Goal: Task Accomplishment & Management: Manage account settings

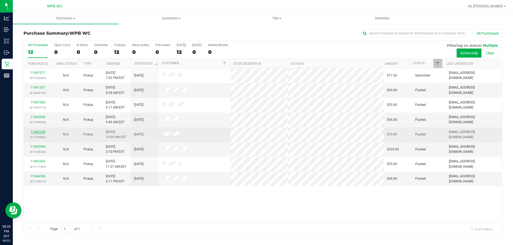
click at [37, 132] on link "11842349" at bounding box center [37, 132] width 15 height 4
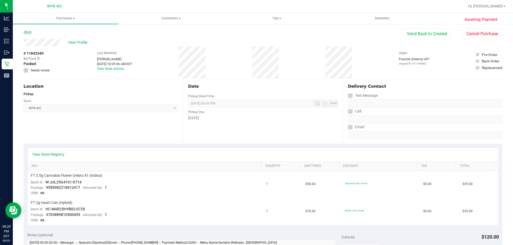
click at [30, 34] on link "Back" at bounding box center [27, 32] width 8 height 4
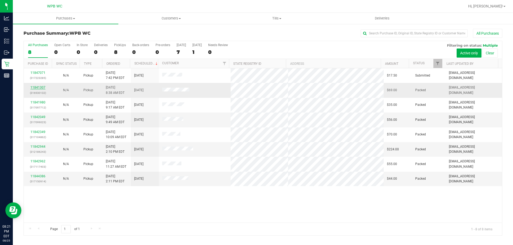
click at [44, 87] on link "11841307" at bounding box center [37, 88] width 15 height 4
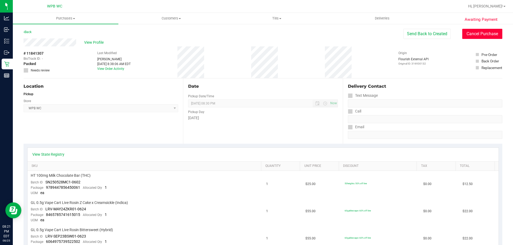
click at [472, 33] on button "Cancel Purchase" at bounding box center [482, 34] width 40 height 10
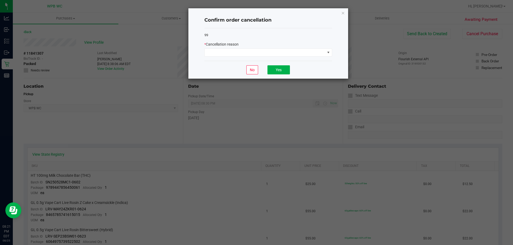
click at [278, 48] on div "* Cancellation reason" at bounding box center [268, 49] width 128 height 15
click at [276, 57] on div "99 * Cancellation reason" at bounding box center [268, 44] width 128 height 33
click at [274, 51] on span at bounding box center [264, 52] width 120 height 7
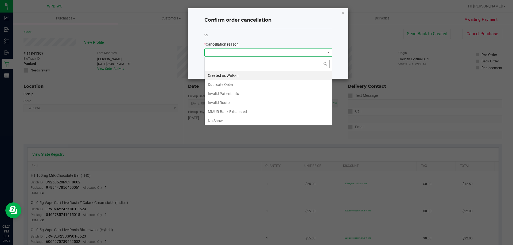
scroll to position [8, 128]
click at [229, 119] on li "No Show" at bounding box center [267, 120] width 127 height 9
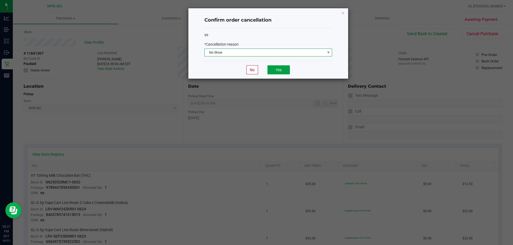
click at [281, 69] on button "Yes" at bounding box center [278, 69] width 22 height 9
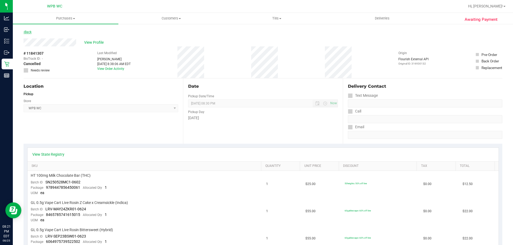
click at [32, 32] on link "Back" at bounding box center [27, 32] width 8 height 4
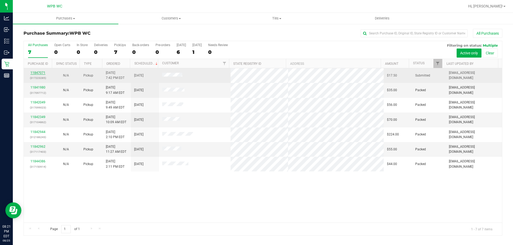
click at [41, 72] on link "11847071" at bounding box center [37, 73] width 15 height 4
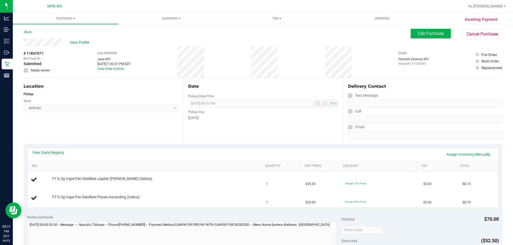
click at [31, 35] on div "Back Edit Purchase Cancel Purchase" at bounding box center [262, 34] width 478 height 10
click at [29, 31] on link "Back" at bounding box center [27, 32] width 8 height 4
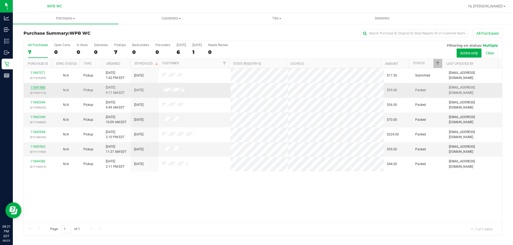
click at [38, 87] on link "11841980" at bounding box center [37, 88] width 15 height 4
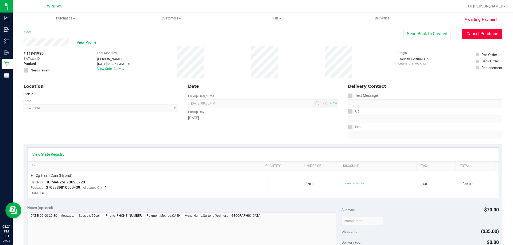
click at [470, 36] on button "Cancel Purchase" at bounding box center [482, 34] width 40 height 10
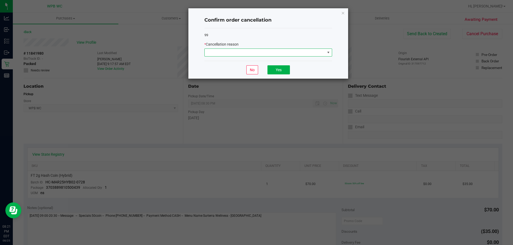
click at [207, 52] on span at bounding box center [264, 52] width 120 height 7
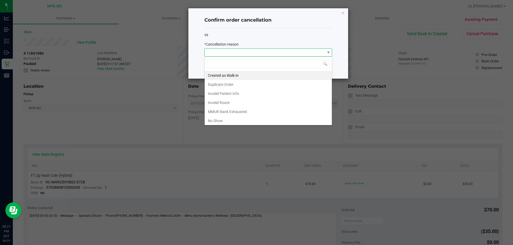
scroll to position [8, 128]
click at [222, 120] on li "No Show" at bounding box center [267, 120] width 127 height 9
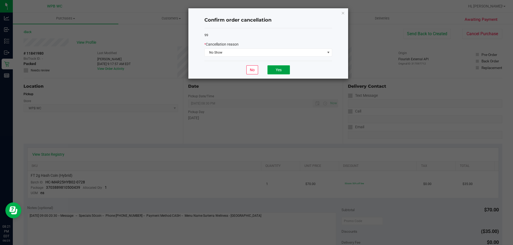
click at [282, 70] on button "Yes" at bounding box center [278, 69] width 22 height 9
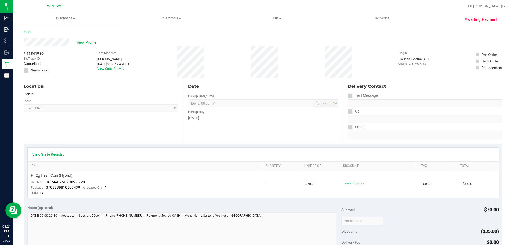
click at [32, 31] on link "Back" at bounding box center [27, 32] width 8 height 4
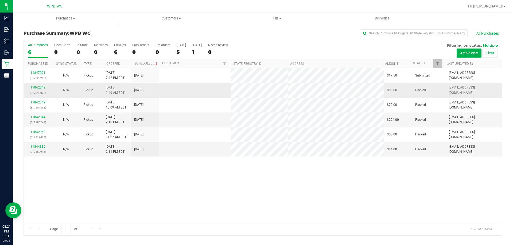
click at [35, 85] on div "11842049 (317099023)" at bounding box center [38, 90] width 22 height 10
click at [37, 89] on link "11842049" at bounding box center [37, 88] width 15 height 4
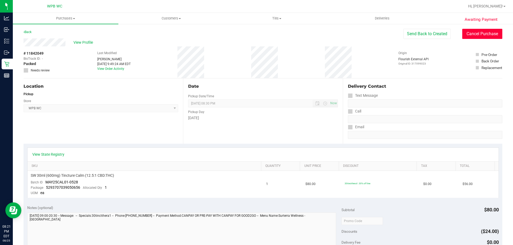
click at [473, 35] on button "Cancel Purchase" at bounding box center [482, 34] width 40 height 10
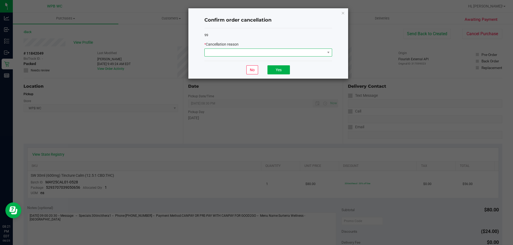
click at [258, 50] on span at bounding box center [264, 52] width 120 height 7
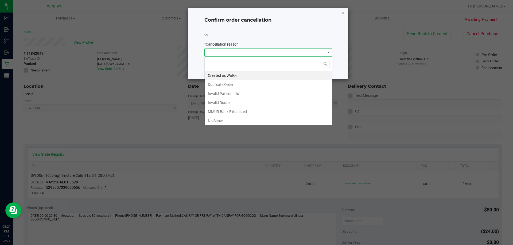
scroll to position [8, 128]
click at [258, 50] on span at bounding box center [264, 52] width 120 height 7
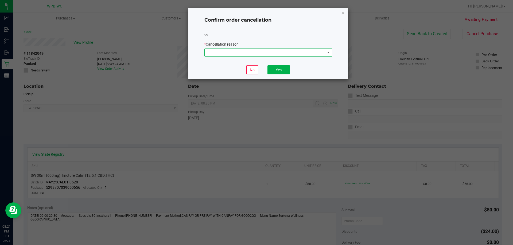
click at [257, 51] on span at bounding box center [264, 52] width 120 height 7
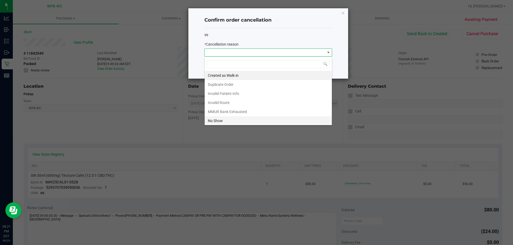
click at [221, 120] on li "No Show" at bounding box center [267, 120] width 127 height 9
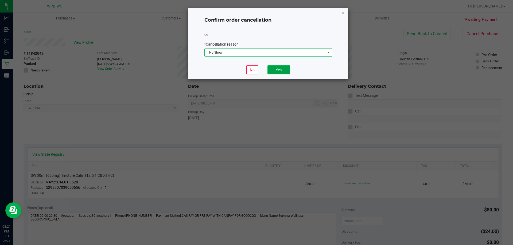
click at [280, 73] on button "Yes" at bounding box center [278, 69] width 22 height 9
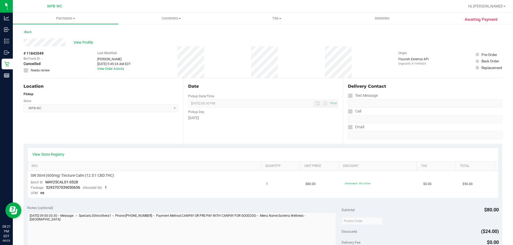
click at [32, 28] on div "Awaiting Payment Back View Profile # 11842049 BioTrack ID: - Cancelled Needs re…" at bounding box center [263, 228] width 500 height 410
click at [32, 29] on div "Awaiting Payment Back View Profile # 11842049 BioTrack ID: - Cancelled Needs re…" at bounding box center [263, 228] width 500 height 410
click at [30, 31] on link "Back" at bounding box center [27, 32] width 8 height 4
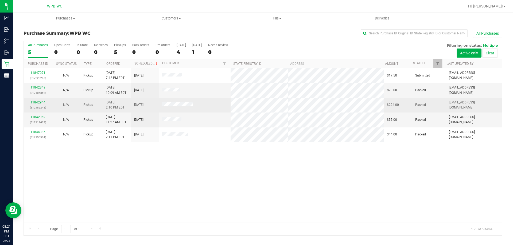
click at [43, 104] on link "11842944" at bounding box center [37, 103] width 15 height 4
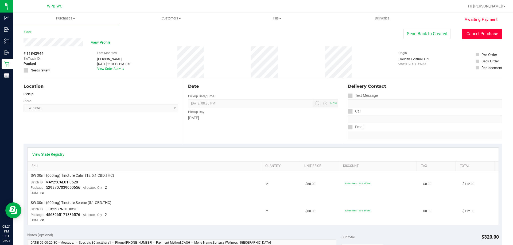
click at [482, 35] on button "Cancel Purchase" at bounding box center [482, 34] width 40 height 10
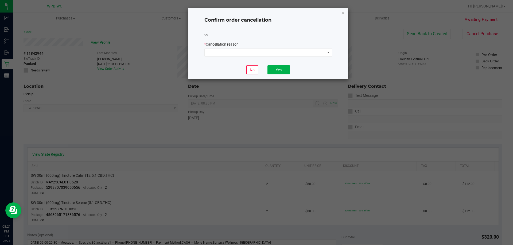
click at [306, 57] on div "99 * Cancellation reason" at bounding box center [268, 44] width 128 height 33
click at [305, 54] on span at bounding box center [264, 52] width 120 height 7
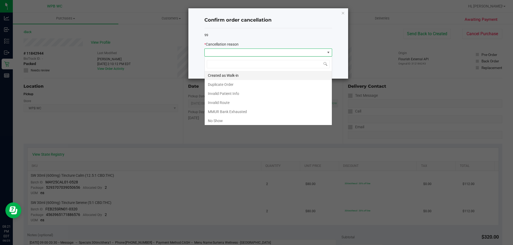
scroll to position [8, 128]
click at [229, 123] on li "No Show" at bounding box center [267, 120] width 127 height 9
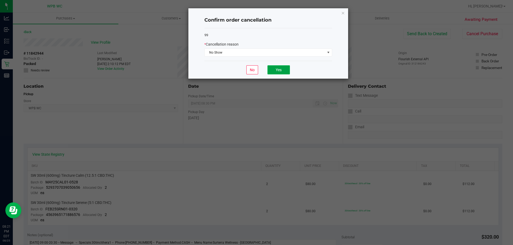
click at [284, 70] on button "Yes" at bounding box center [278, 69] width 22 height 9
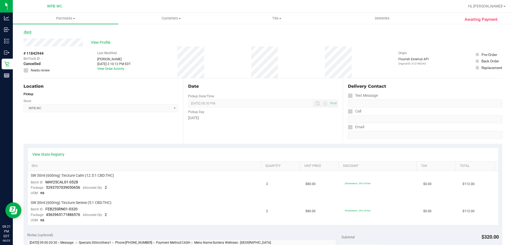
click at [26, 32] on link "Back" at bounding box center [27, 32] width 8 height 4
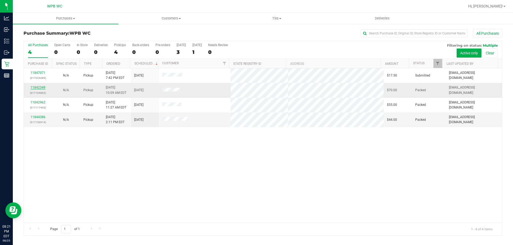
click at [37, 87] on link "11842349" at bounding box center [37, 88] width 15 height 4
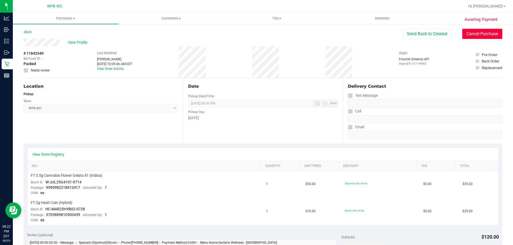
click at [476, 33] on button "Cancel Purchase" at bounding box center [482, 34] width 40 height 10
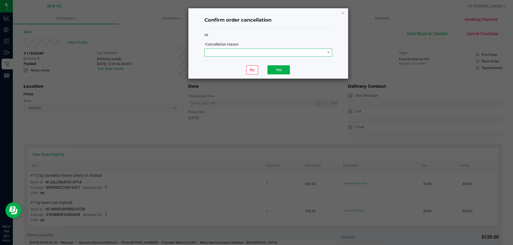
click at [241, 50] on span at bounding box center [264, 52] width 120 height 7
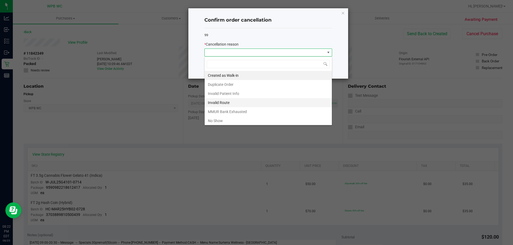
scroll to position [8, 128]
click at [223, 121] on li "No Show" at bounding box center [267, 120] width 127 height 9
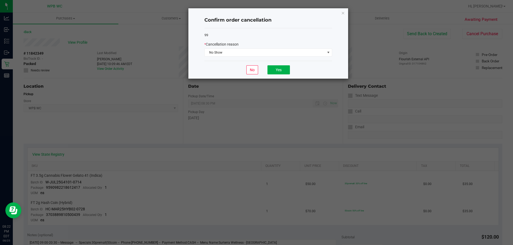
click at [269, 64] on div "No Yes" at bounding box center [268, 70] width 128 height 18
click at [279, 70] on button "Yes" at bounding box center [278, 69] width 22 height 9
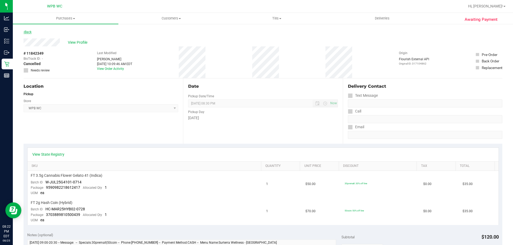
click at [30, 32] on link "Back" at bounding box center [27, 32] width 8 height 4
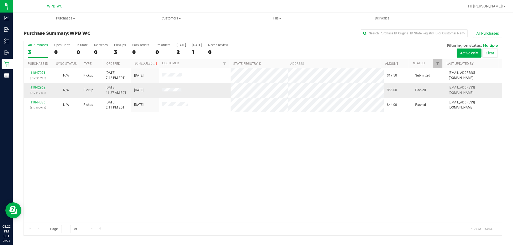
click at [38, 89] on link "11842962" at bounding box center [37, 88] width 15 height 4
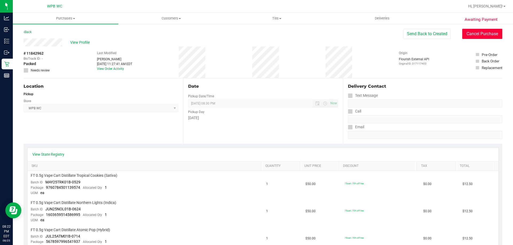
click at [475, 37] on button "Cancel Purchase" at bounding box center [482, 34] width 40 height 10
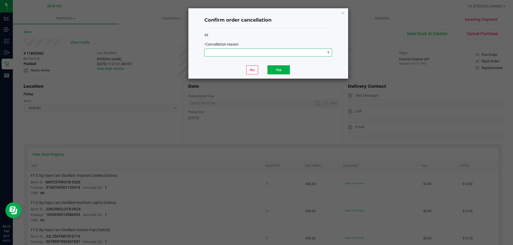
click at [245, 52] on span at bounding box center [264, 52] width 120 height 7
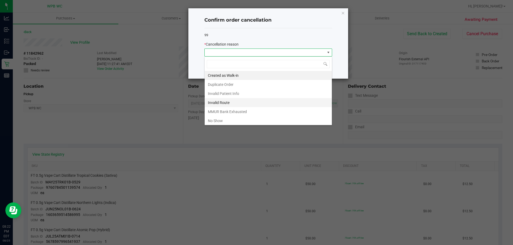
scroll to position [8, 128]
click at [223, 118] on li "No Show" at bounding box center [267, 120] width 127 height 9
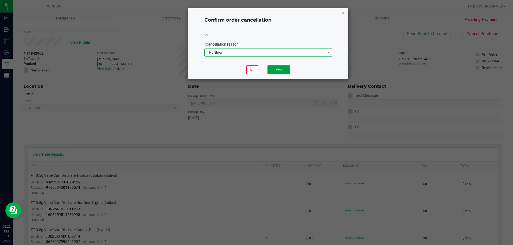
click at [276, 71] on button "Yes" at bounding box center [278, 69] width 22 height 9
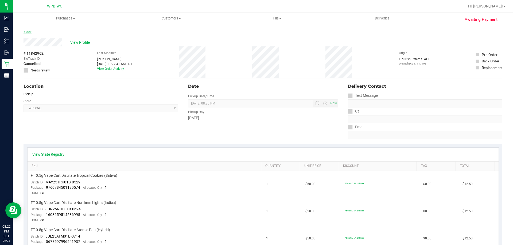
click at [32, 32] on link "Back" at bounding box center [27, 32] width 8 height 4
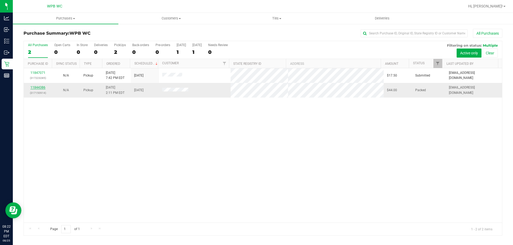
click at [39, 87] on link "11844386" at bounding box center [37, 88] width 15 height 4
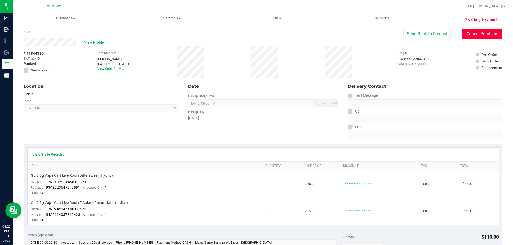
click at [493, 35] on button "Cancel Purchase" at bounding box center [482, 34] width 40 height 10
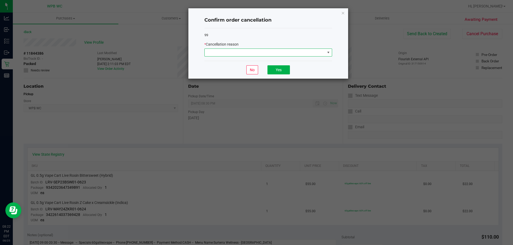
click at [295, 51] on span at bounding box center [264, 52] width 120 height 7
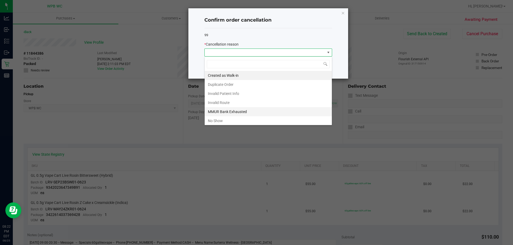
scroll to position [8, 128]
click at [237, 122] on li "No Show" at bounding box center [267, 120] width 127 height 9
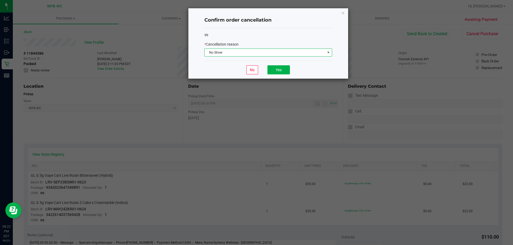
click at [292, 69] on div "No Yes" at bounding box center [268, 70] width 128 height 18
click at [284, 69] on button "Yes" at bounding box center [278, 69] width 22 height 9
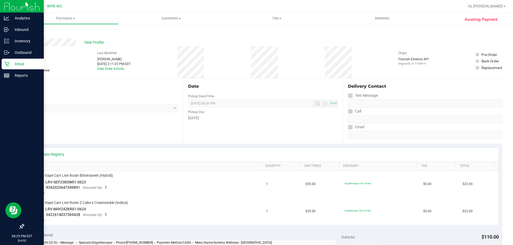
click at [16, 65] on p "Retail" at bounding box center [25, 64] width 32 height 6
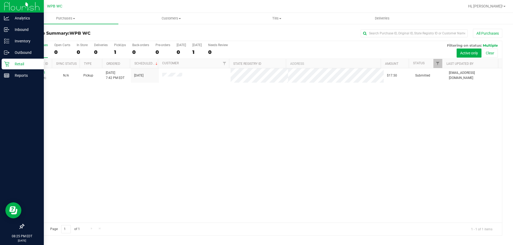
click at [15, 62] on p "Retail" at bounding box center [25, 64] width 32 height 6
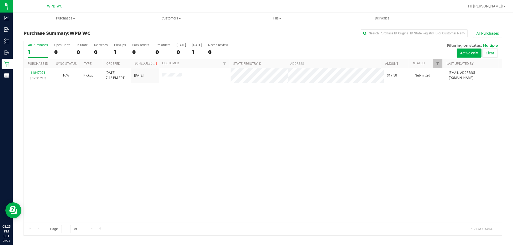
click at [13, 61] on div "Purchase Summary: WPB WC All Purchases All Purchases 1 Open Carts 0 In Store 0 …" at bounding box center [263, 132] width 500 height 218
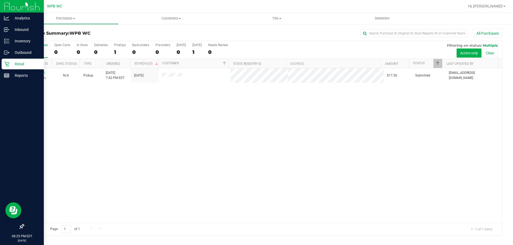
click at [10, 62] on p "Retail" at bounding box center [25, 64] width 32 height 6
